Goal: Task Accomplishment & Management: Use online tool/utility

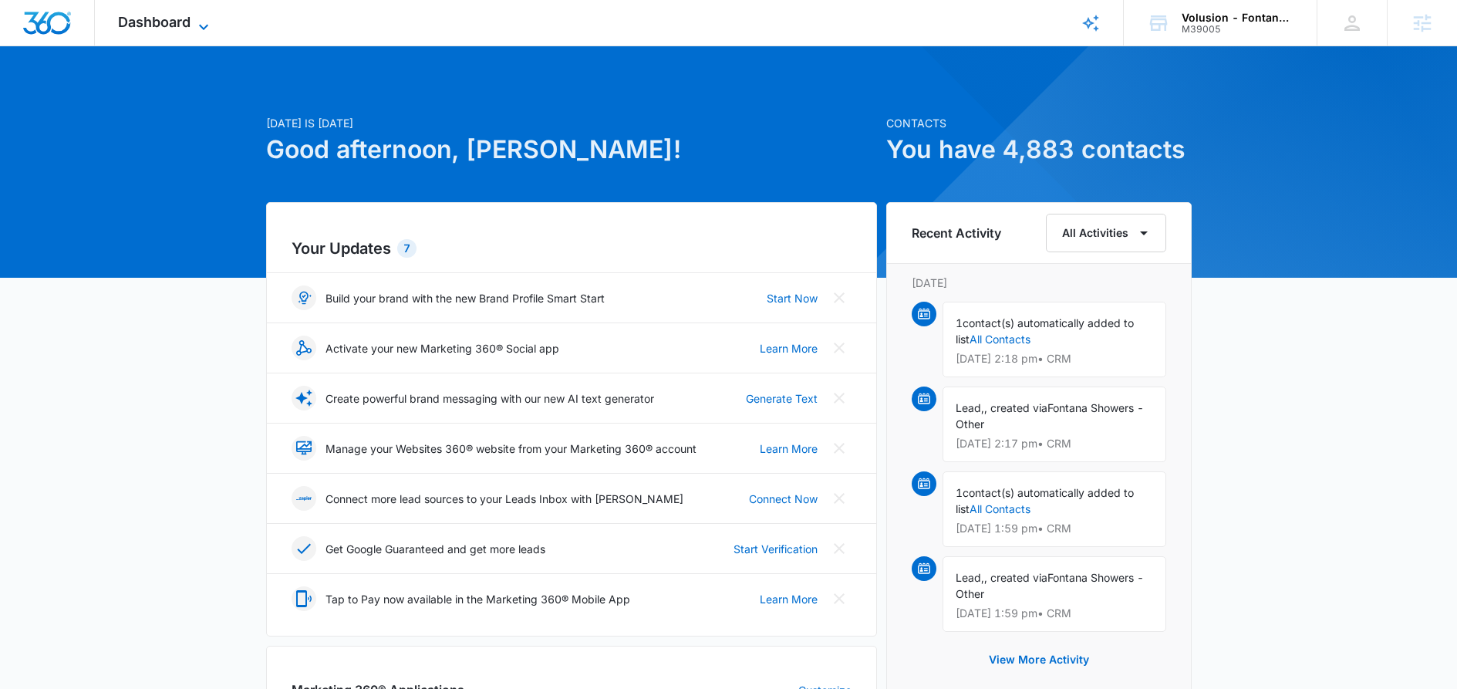
click at [207, 26] on icon at bounding box center [203, 27] width 19 height 19
click at [206, 26] on icon at bounding box center [203, 26] width 9 height 5
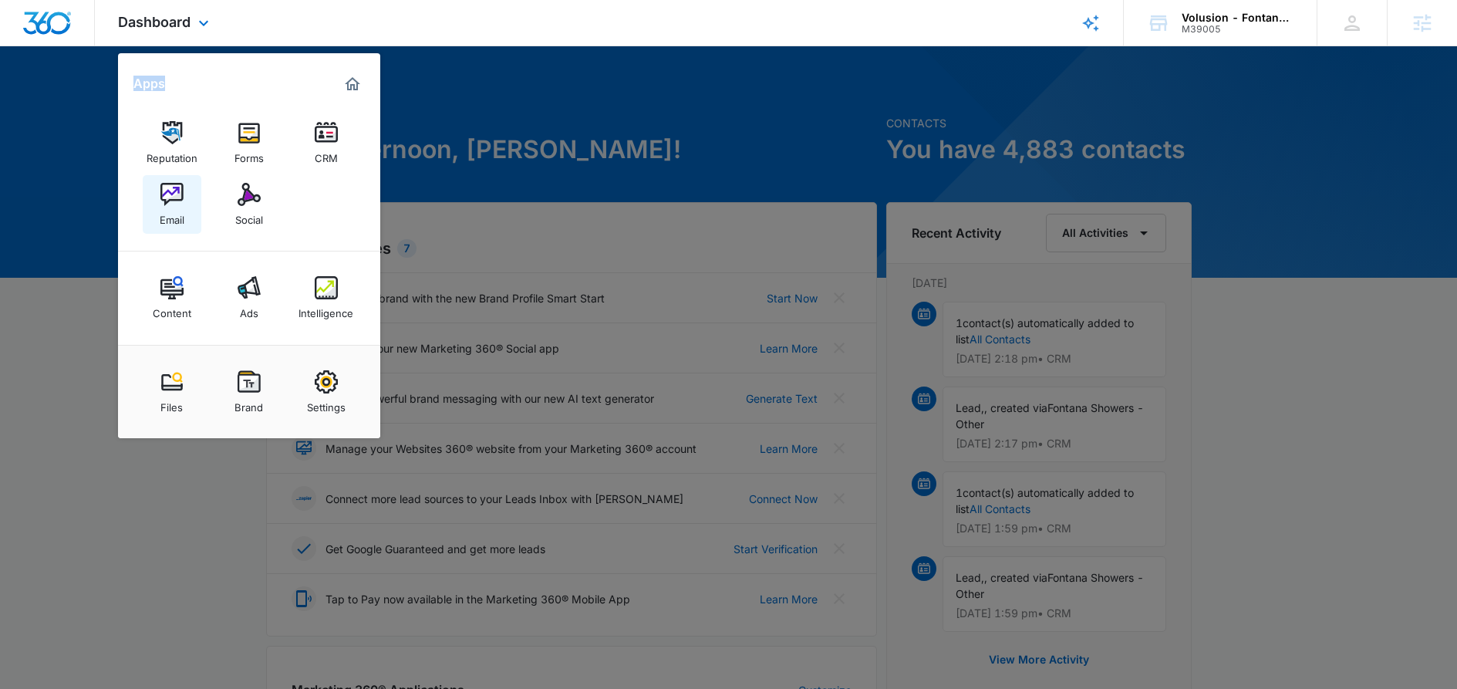
click at [186, 215] on link "Email" at bounding box center [172, 204] width 59 height 59
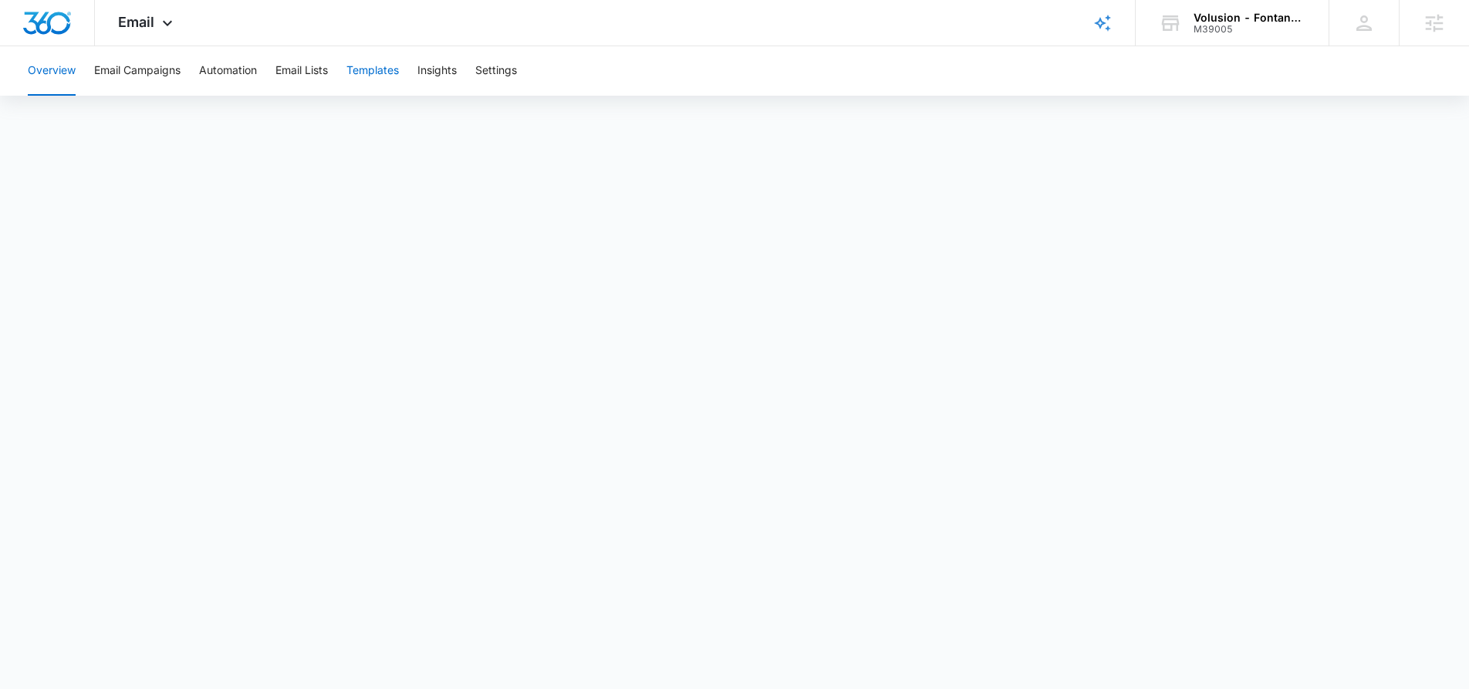
click at [384, 73] on button "Templates" at bounding box center [372, 70] width 52 height 49
click at [238, 69] on button "Automation" at bounding box center [228, 70] width 58 height 49
click at [375, 67] on button "Templates" at bounding box center [372, 70] width 52 height 49
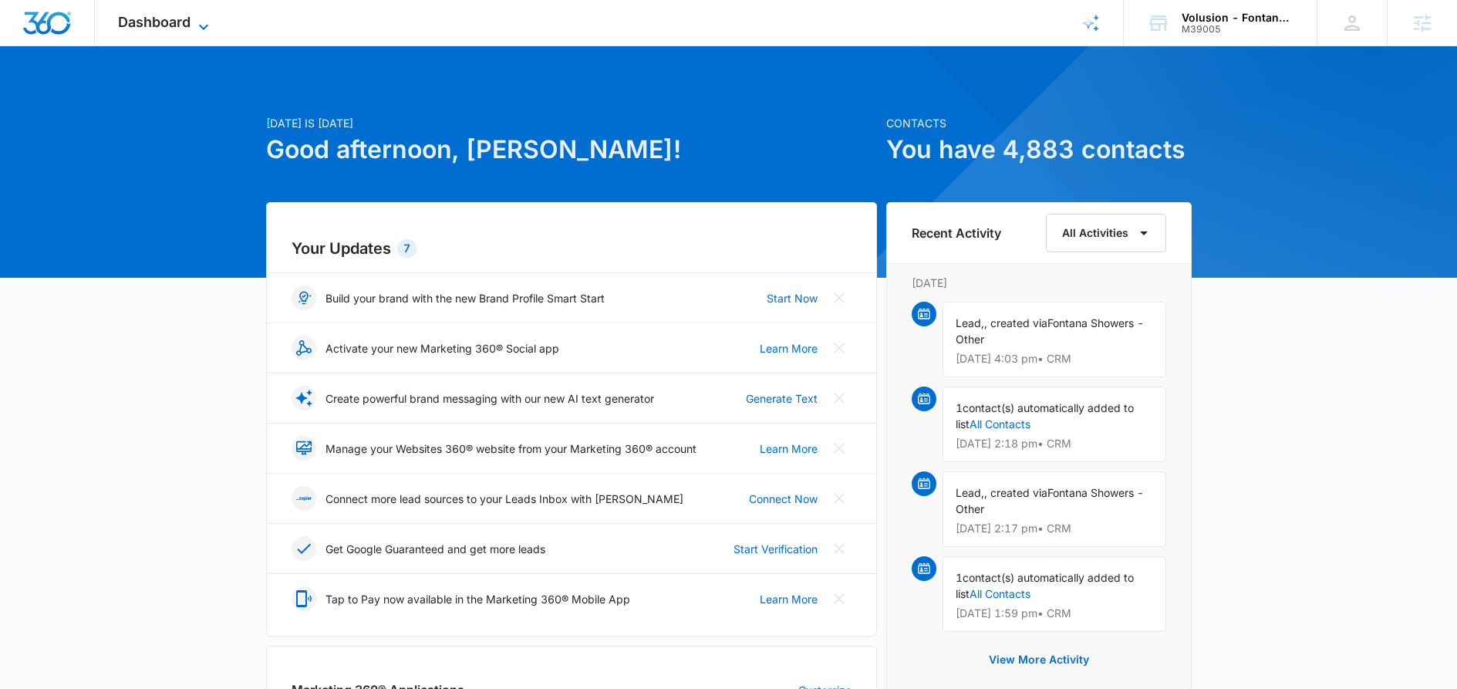
click at [207, 27] on icon at bounding box center [203, 27] width 19 height 19
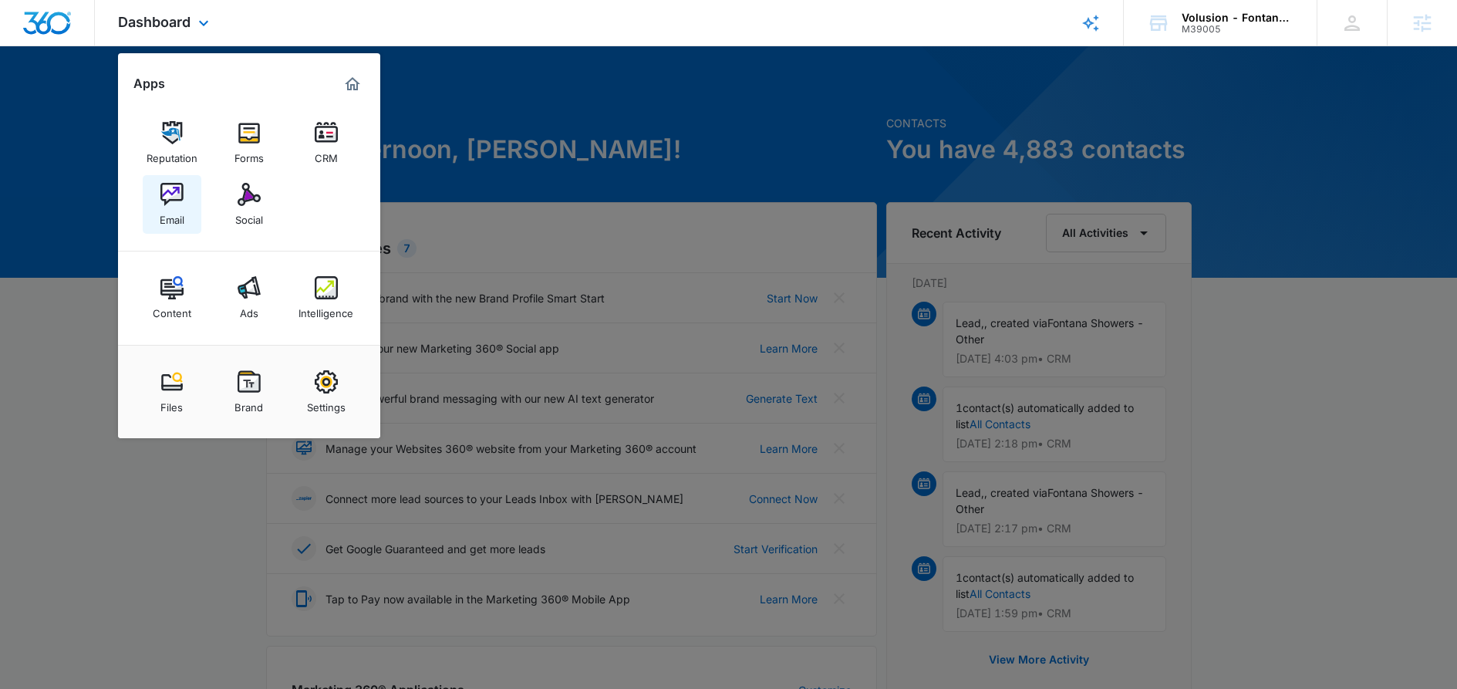
click at [177, 202] on img at bounding box center [171, 194] width 23 height 23
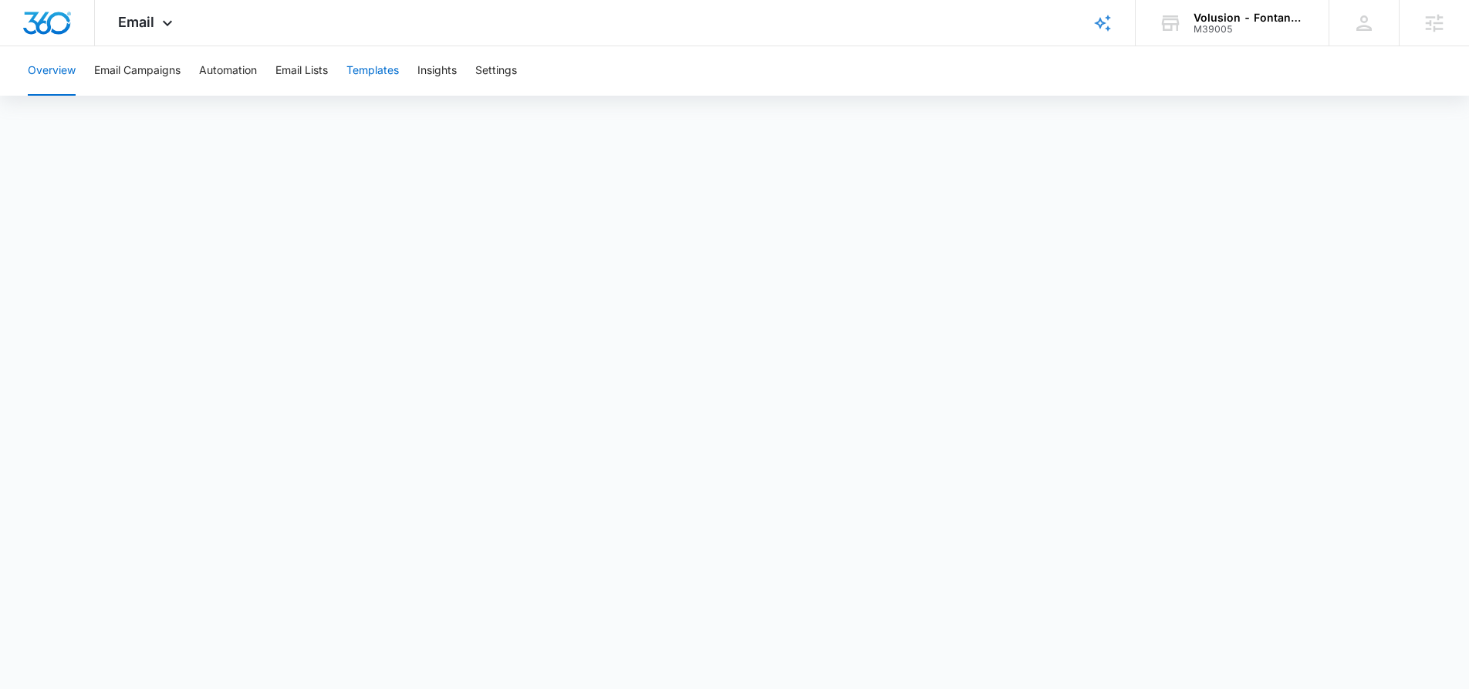
click at [377, 62] on button "Templates" at bounding box center [372, 70] width 52 height 49
click at [242, 68] on button "Automation" at bounding box center [228, 70] width 58 height 49
click at [386, 69] on button "Templates" at bounding box center [372, 70] width 52 height 49
